Goal: Information Seeking & Learning: Understand process/instructions

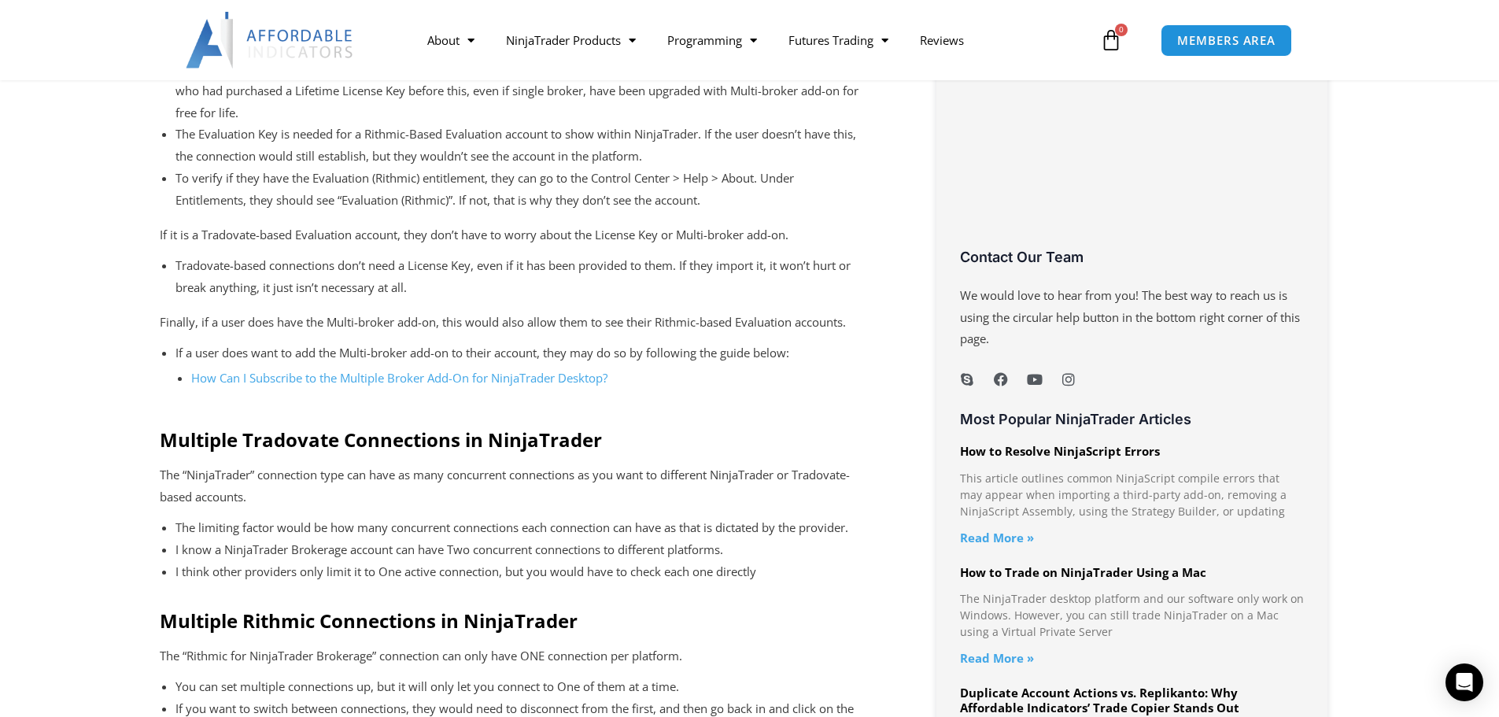
scroll to position [1093, 0]
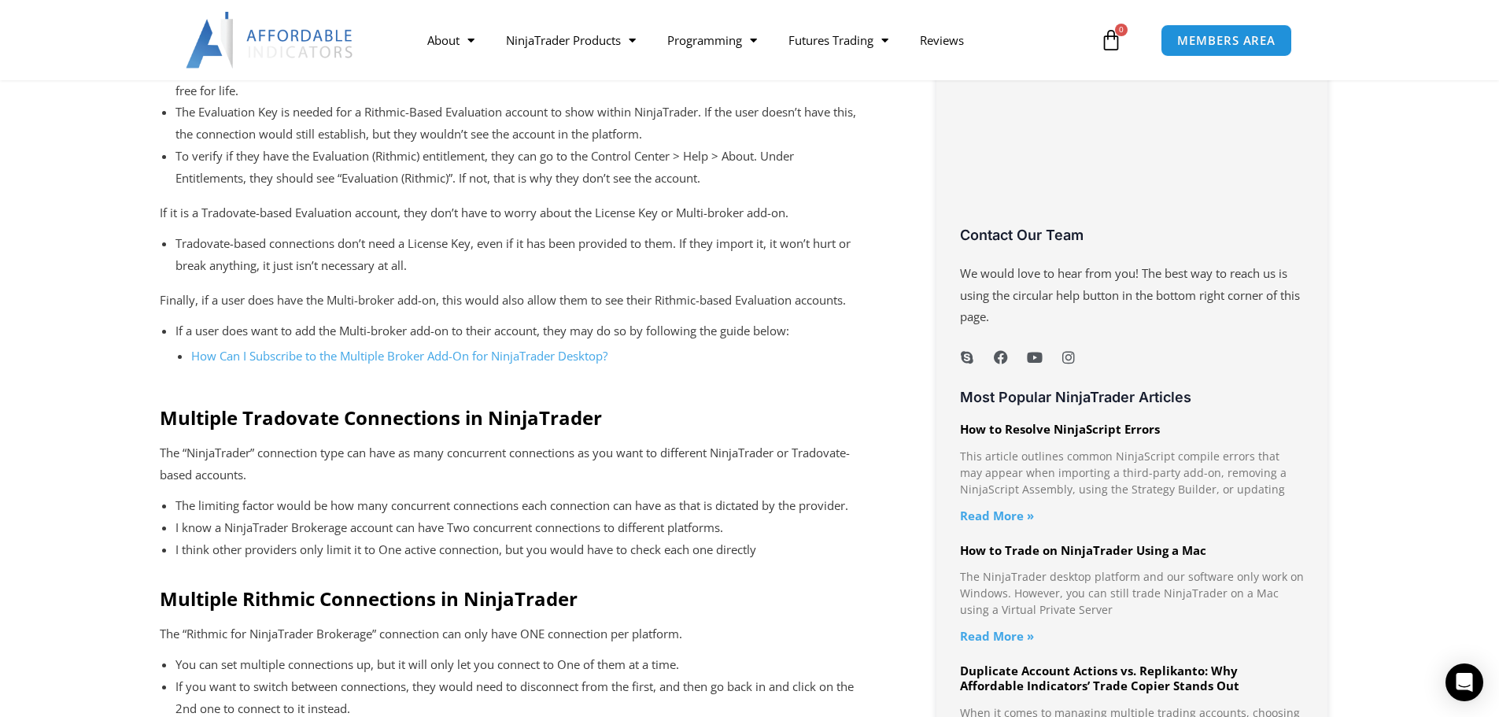
click at [298, 420] on h2 "Multiple Tradovate Connections in NinjaTrader" at bounding box center [521, 417] width 722 height 24
click at [397, 425] on h2 "Multiple Tradovate Connections in NinjaTrader" at bounding box center [521, 417] width 722 height 24
click at [518, 428] on h2 "Multiple Tradovate Connections in NinjaTrader" at bounding box center [521, 417] width 722 height 24
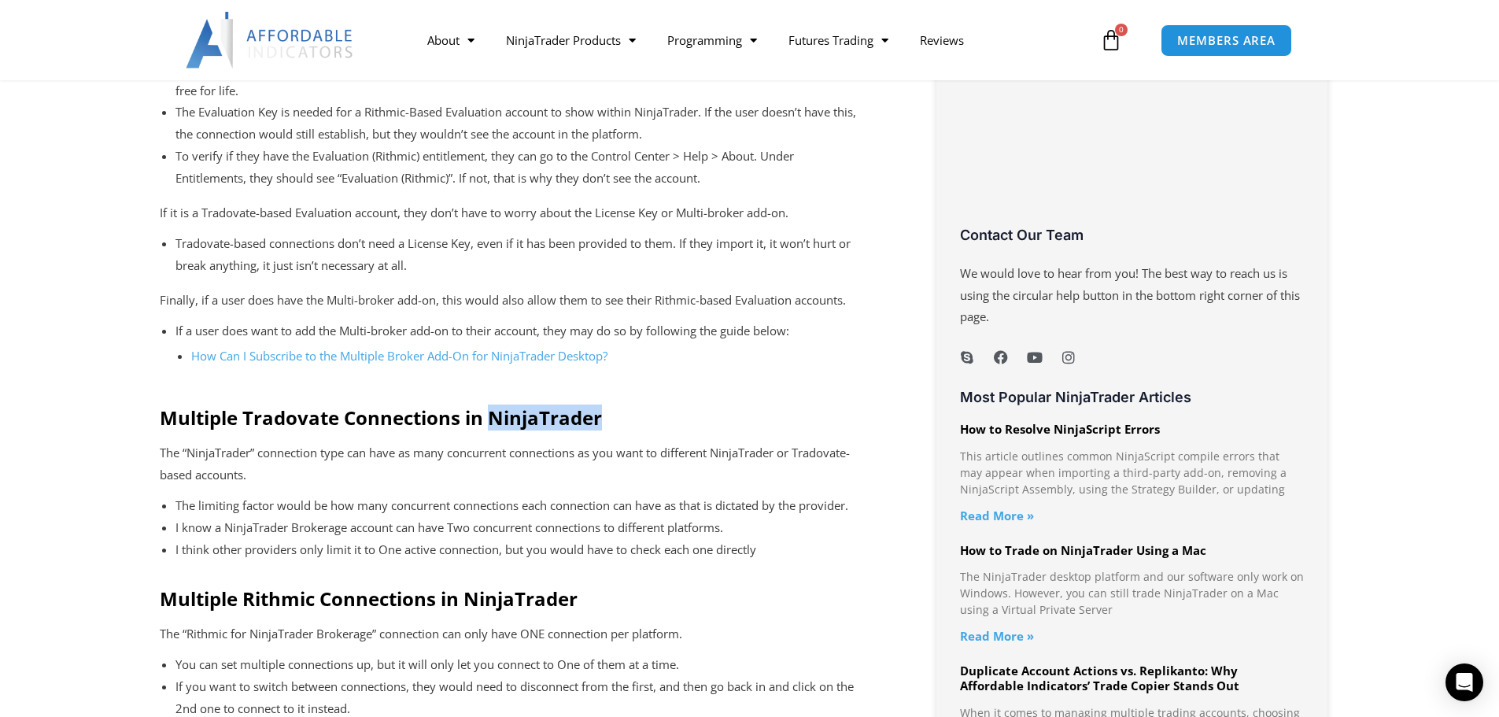
click at [518, 428] on h2 "Multiple Tradovate Connections in NinjaTrader" at bounding box center [521, 417] width 722 height 24
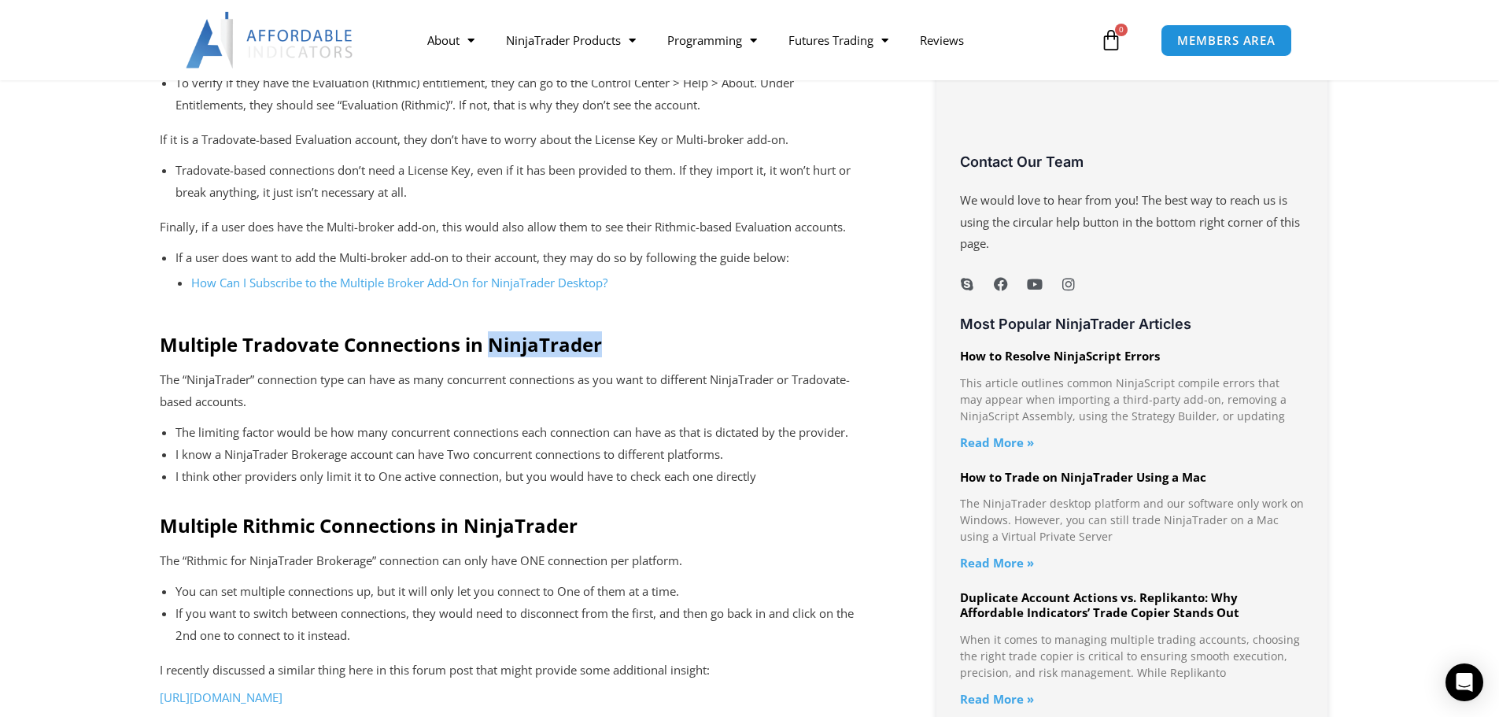
scroll to position [1224, 0]
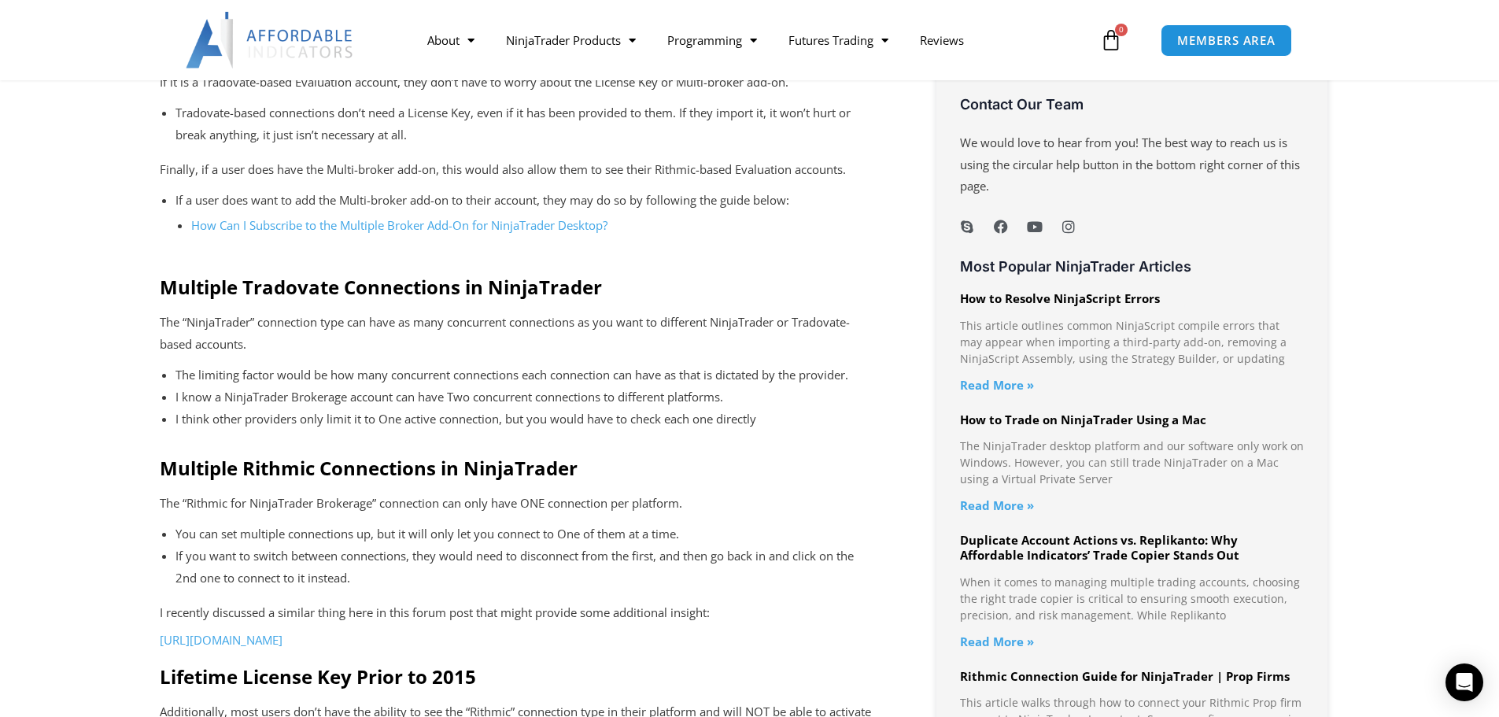
click at [345, 326] on p "The “NinjaTrader” connection type can have as many concurrent connections as yo…" at bounding box center [521, 334] width 722 height 44
click at [329, 319] on p "The “NinjaTrader” connection type can have as many concurrent connections as yo…" at bounding box center [521, 334] width 722 height 44
click at [227, 328] on p "The “NinjaTrader” connection type can have as many concurrent connections as yo…" at bounding box center [521, 334] width 722 height 44
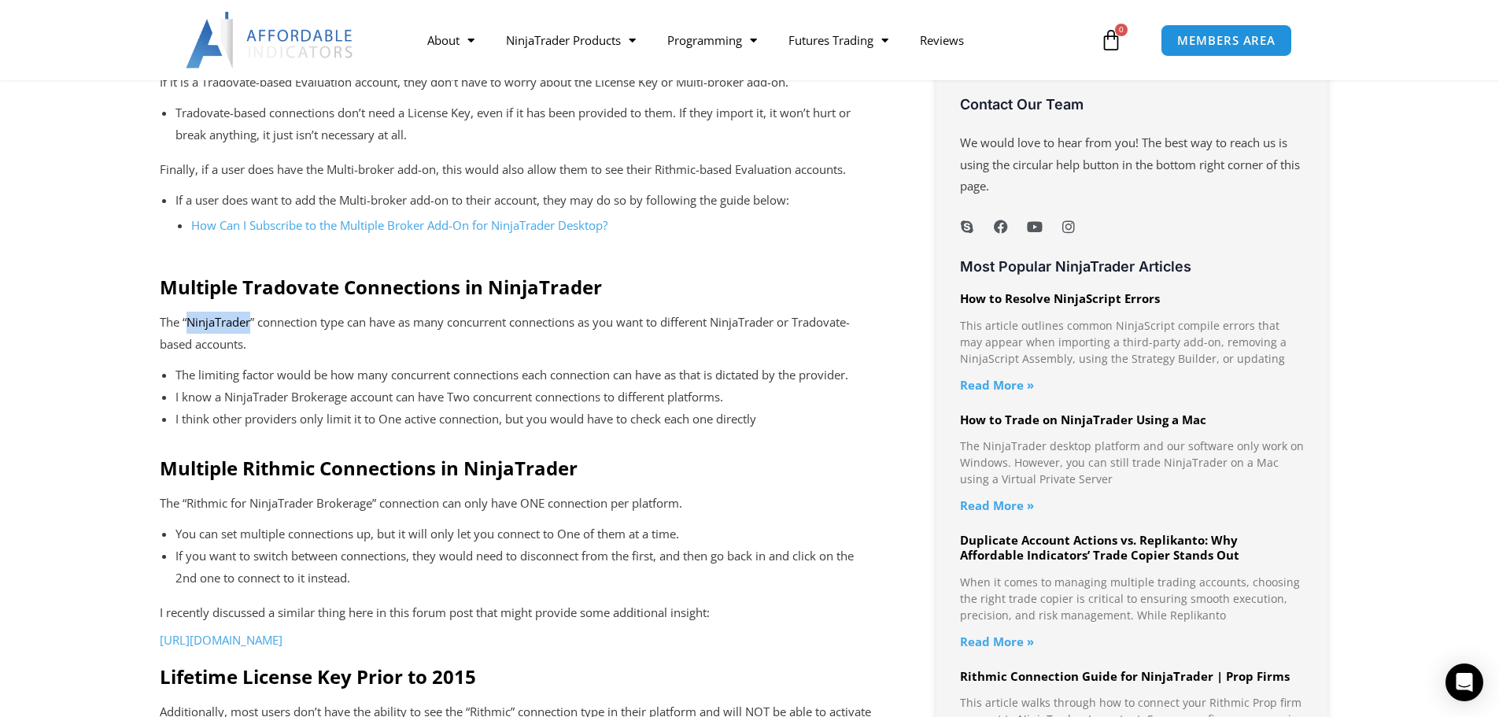
click at [227, 328] on p "The “NinjaTrader” connection type can have as many concurrent connections as yo…" at bounding box center [521, 334] width 722 height 44
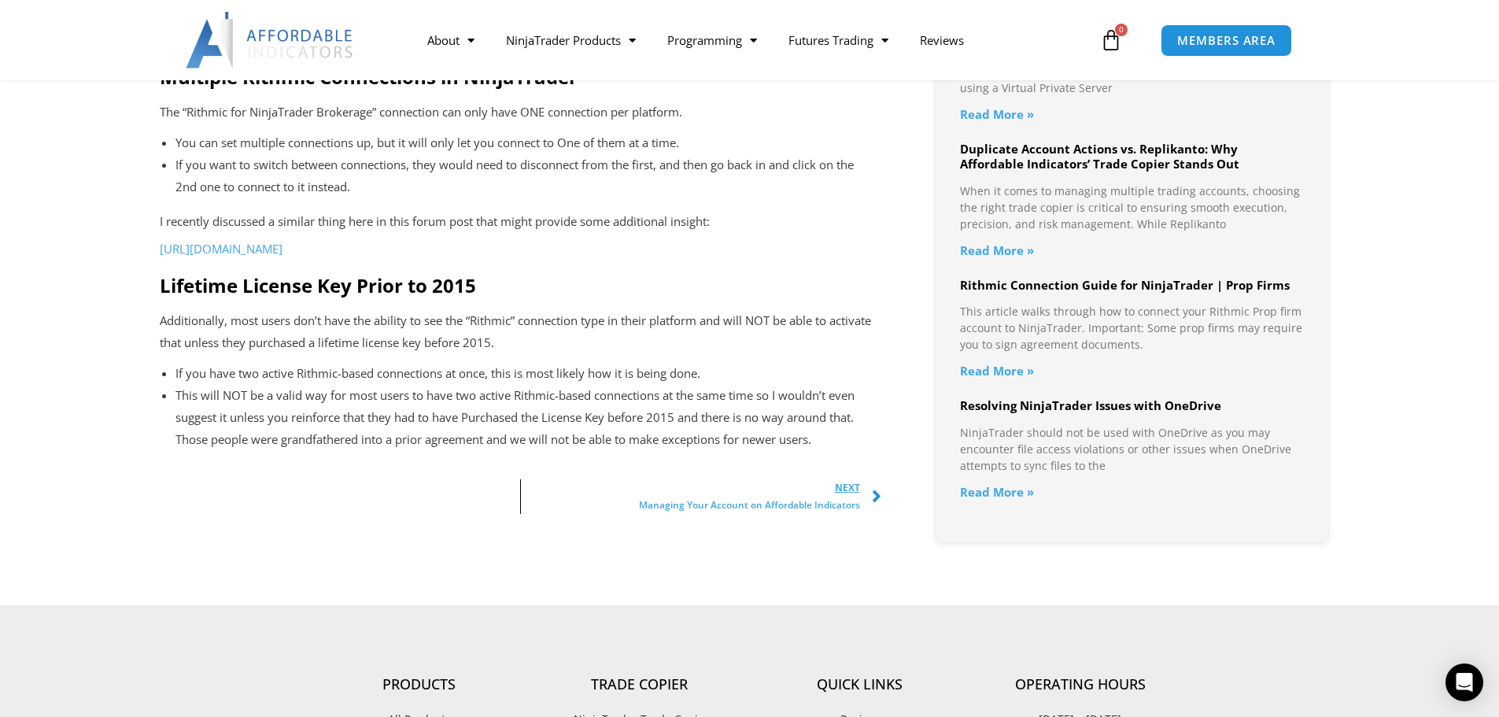
scroll to position [1617, 0]
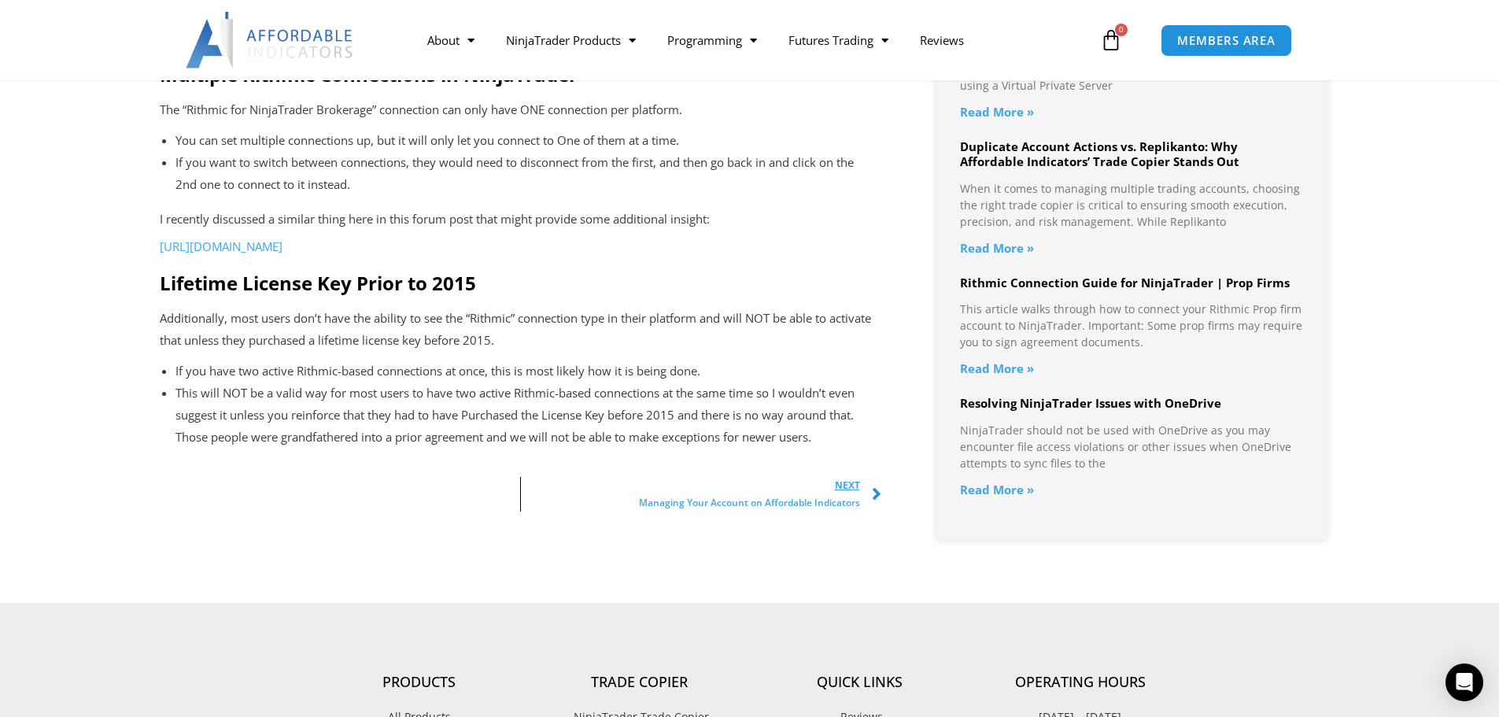
click at [219, 339] on p "Additionally, most users don’t have the ability to see the “Rithmic” connection…" at bounding box center [521, 330] width 722 height 44
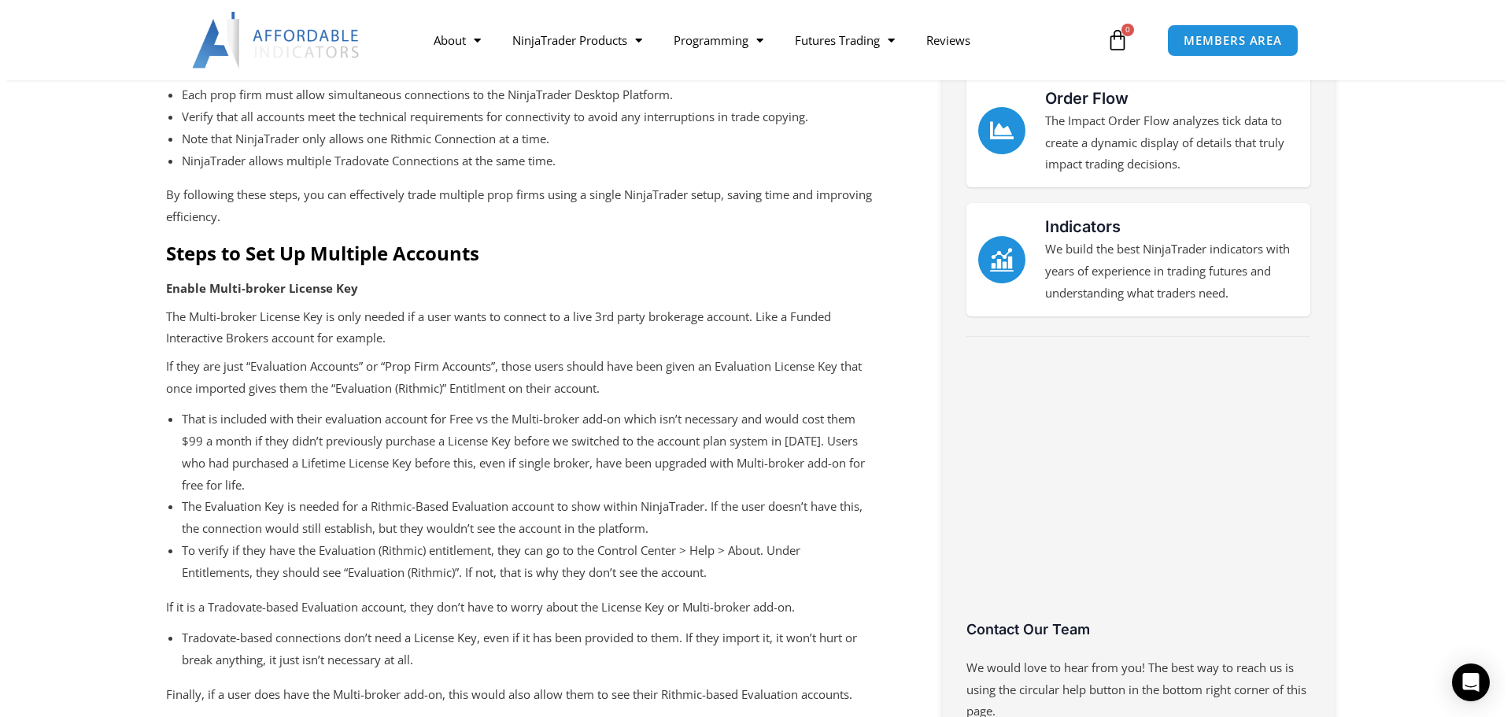
scroll to position [700, 0]
click at [659, 313] on p "The Multi-broker License Key is only needed if a user wants to connect to a liv…" at bounding box center [521, 327] width 722 height 44
click at [190, 341] on p "The Multi-broker License Key is only needed if a user wants to connect to a liv…" at bounding box center [521, 327] width 722 height 44
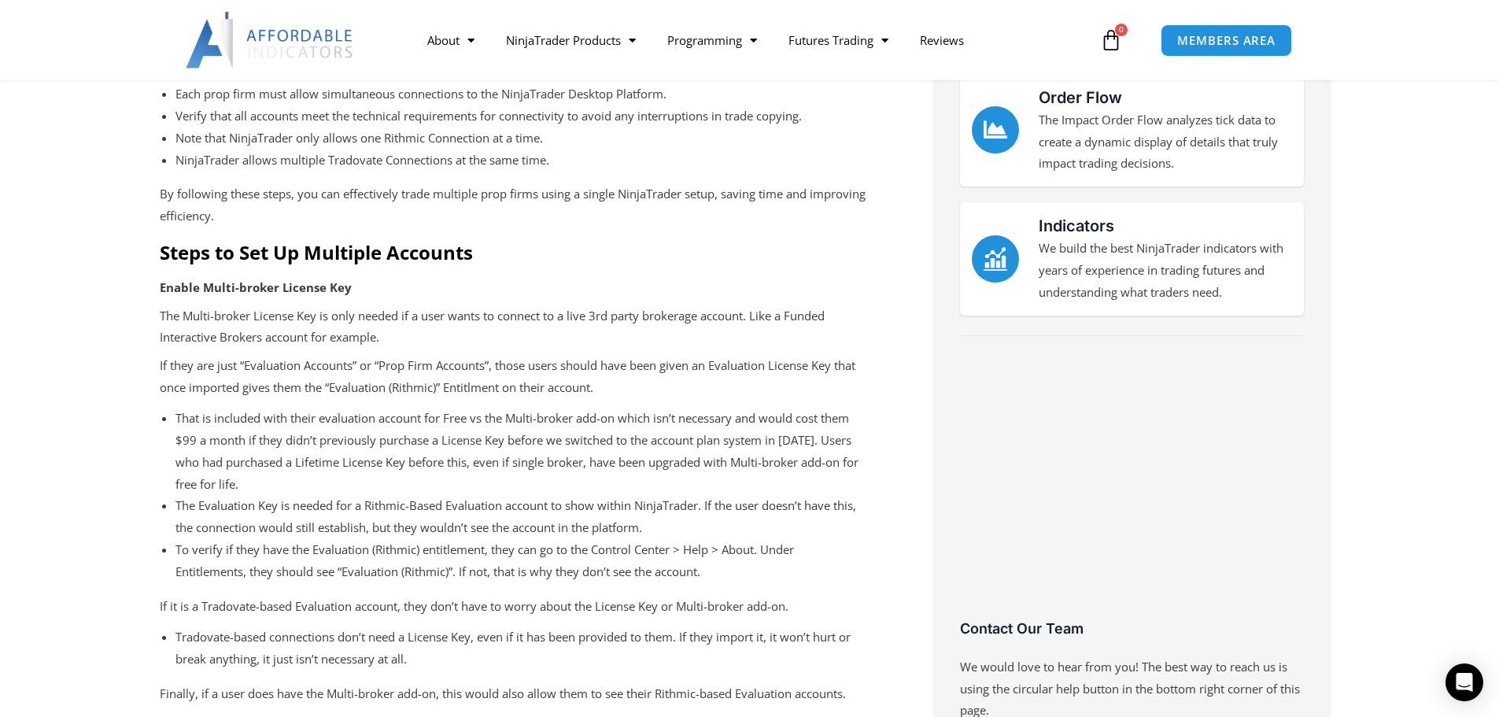
click at [220, 388] on p "If they are just “Evaluation Accounts” or “Prop Firm Accounts”, those users sho…" at bounding box center [521, 377] width 722 height 44
click at [382, 411] on li "That is included with their evaluation account for Free vs the Multi-broker add…" at bounding box center [520, 451] width 690 height 87
click at [372, 397] on p "If they are just “Evaluation Accounts” or “Prop Firm Accounts”, those users sho…" at bounding box center [521, 377] width 722 height 44
click at [372, 394] on p "If they are just “Evaluation Accounts” or “Prop Firm Accounts”, those users sho…" at bounding box center [521, 377] width 722 height 44
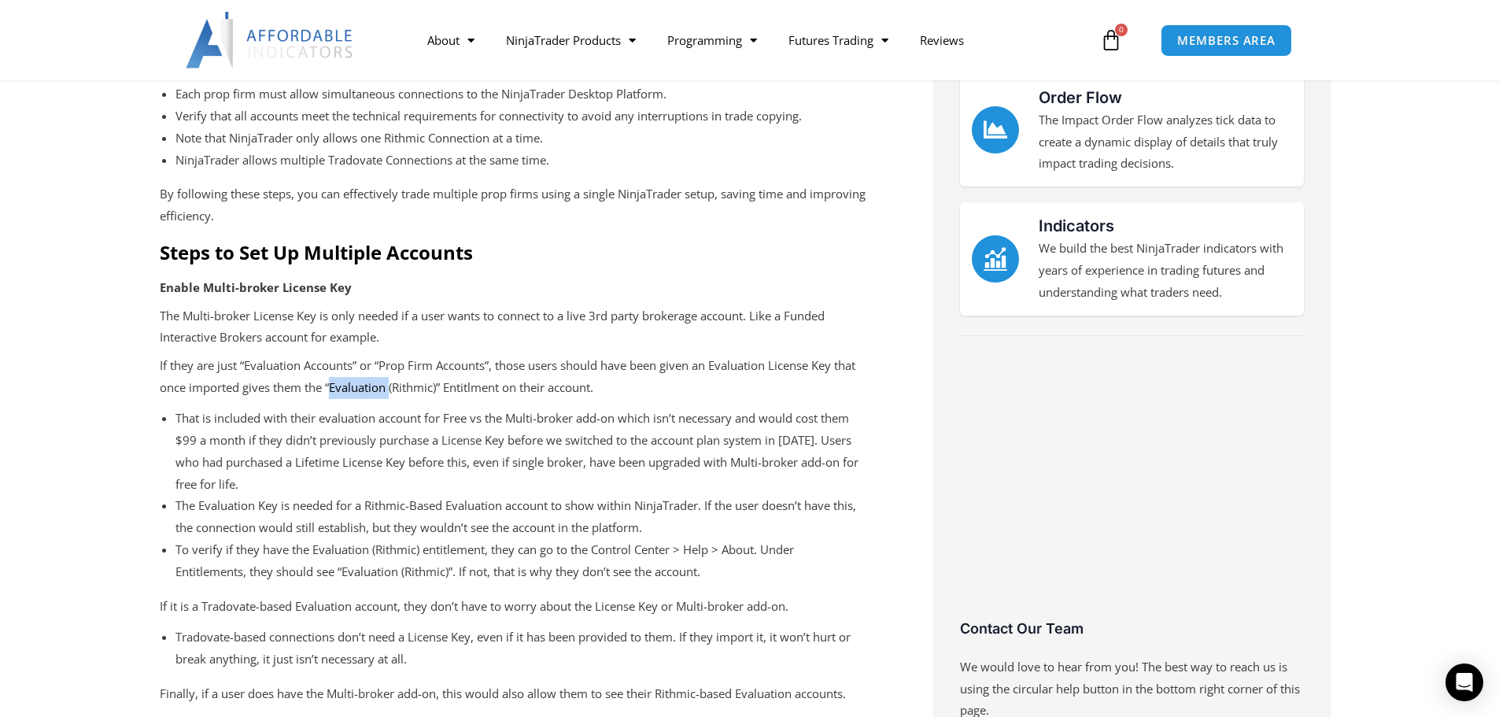
click at [372, 394] on p "If they are just “Evaluation Accounts” or “Prop Firm Accounts”, those users sho…" at bounding box center [521, 377] width 722 height 44
